Goal: Information Seeking & Learning: Learn about a topic

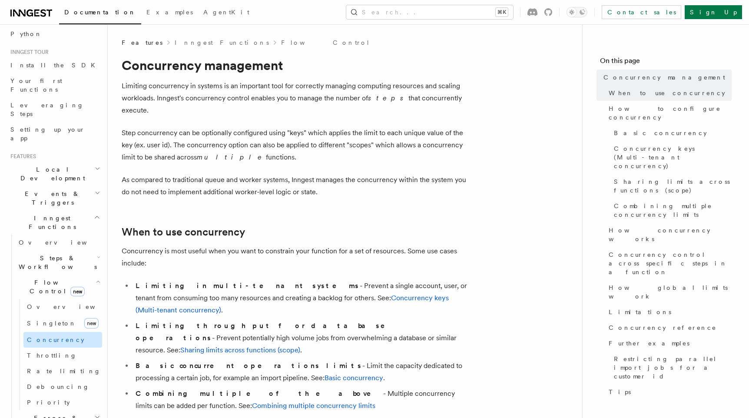
scroll to position [74, 0]
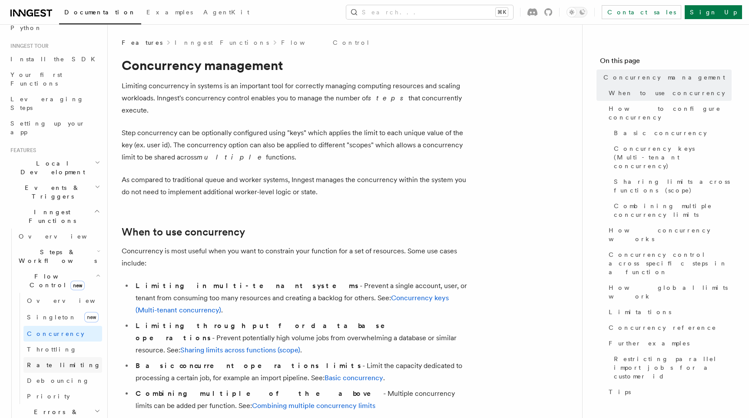
click at [52, 361] on span "Rate limiting" at bounding box center [64, 364] width 74 height 7
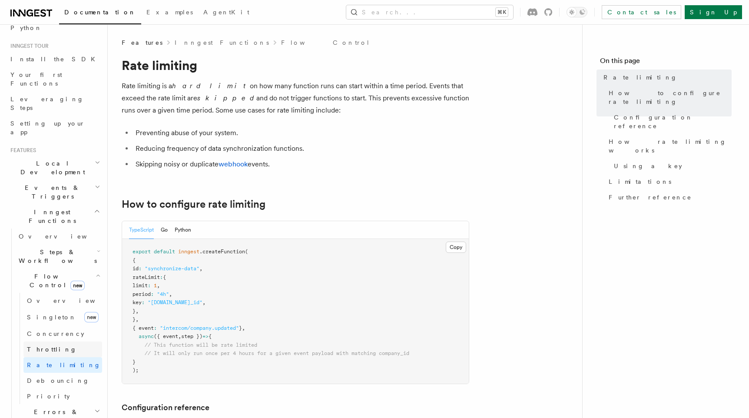
click at [57, 341] on link "Throttling" at bounding box center [62, 349] width 79 height 16
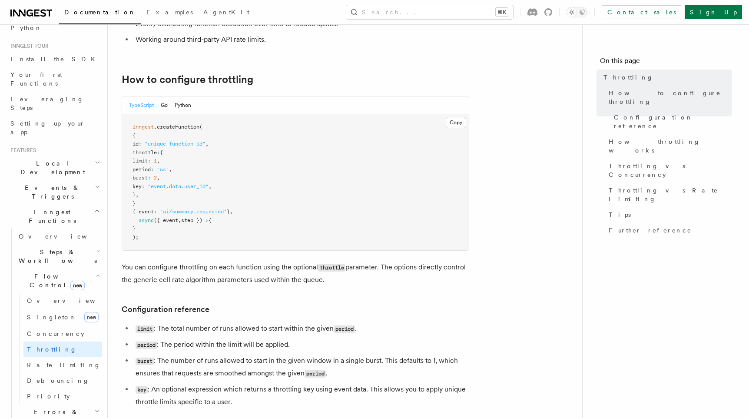
scroll to position [104, 0]
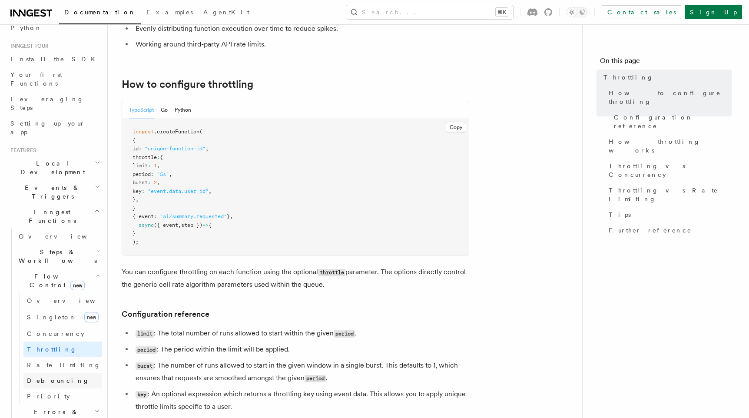
click at [59, 377] on span "Debouncing" at bounding box center [58, 380] width 63 height 7
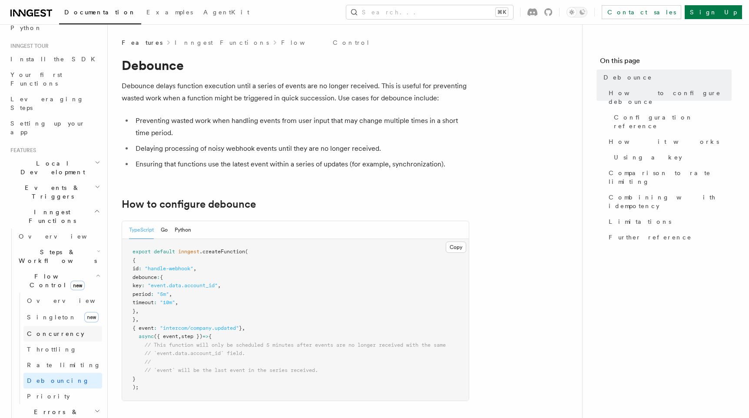
click at [48, 330] on span "Concurrency" at bounding box center [55, 333] width 57 height 7
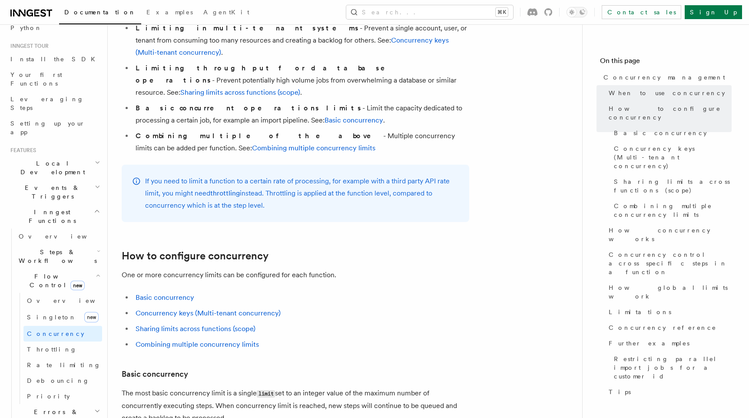
scroll to position [258, 0]
click at [45, 314] on span "Singleton" at bounding box center [52, 317] width 50 height 7
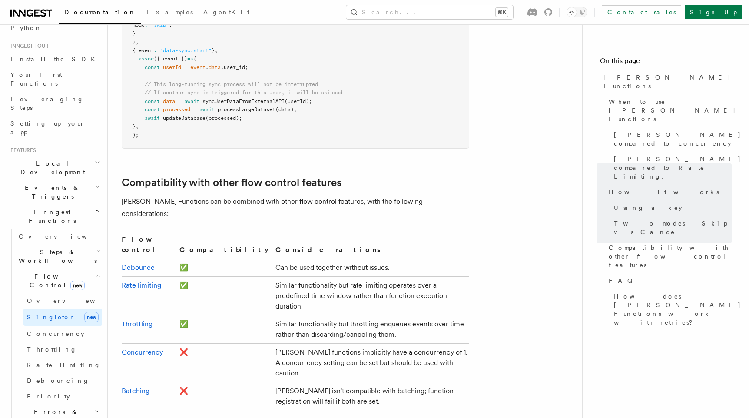
scroll to position [1299, 0]
click at [95, 407] on icon "button" at bounding box center [97, 410] width 6 height 7
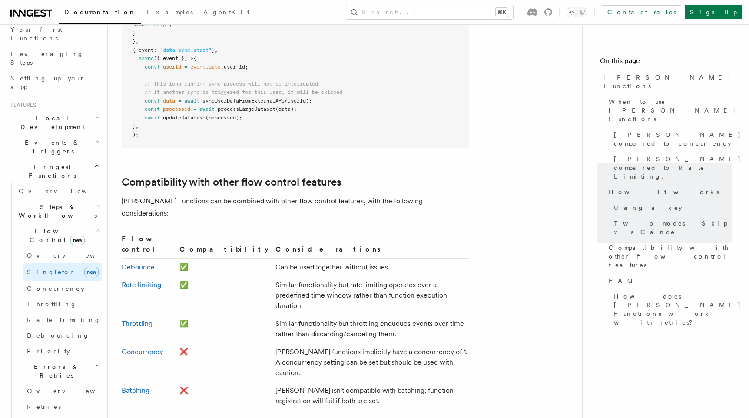
scroll to position [116, 0]
click at [96, 201] on h2 "Steps & Workflows" at bounding box center [58, 213] width 87 height 24
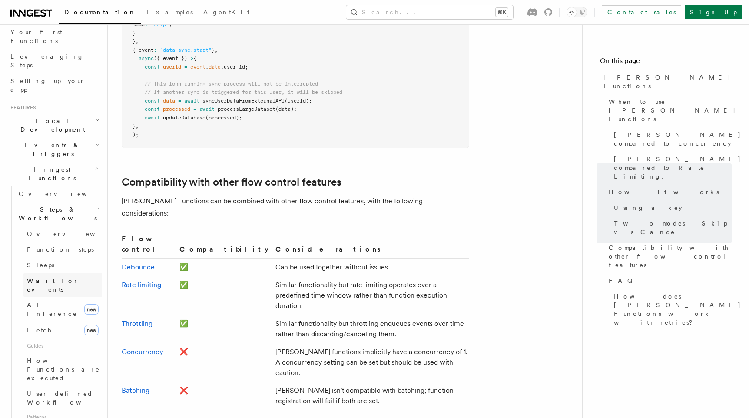
click at [58, 277] on span "Wait for events" at bounding box center [53, 285] width 52 height 16
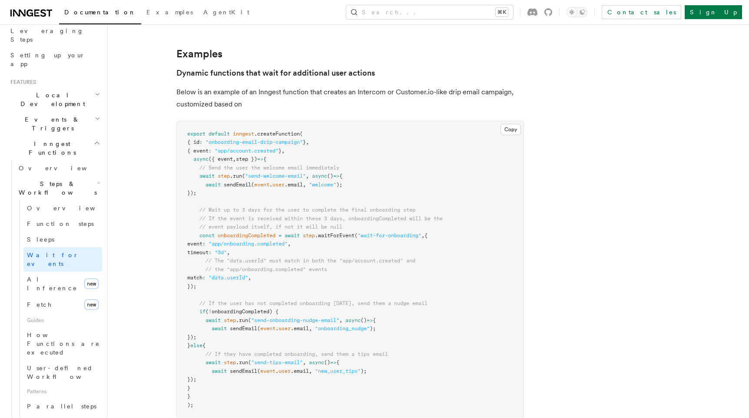
scroll to position [142, 0]
click at [73, 215] on link "Function steps" at bounding box center [62, 223] width 79 height 16
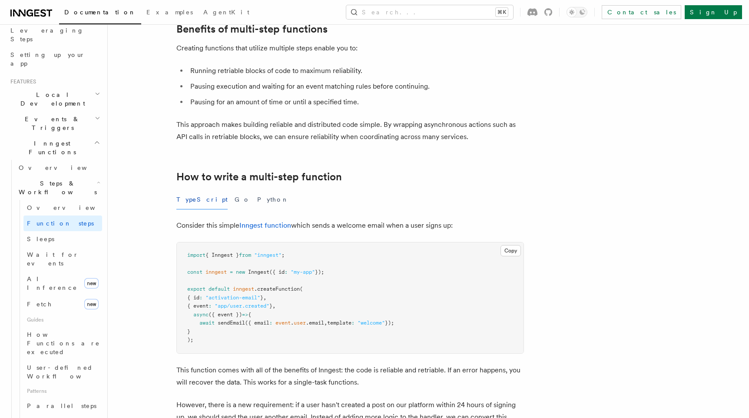
scroll to position [145, 0]
